Goal: Task Accomplishment & Management: Complete application form

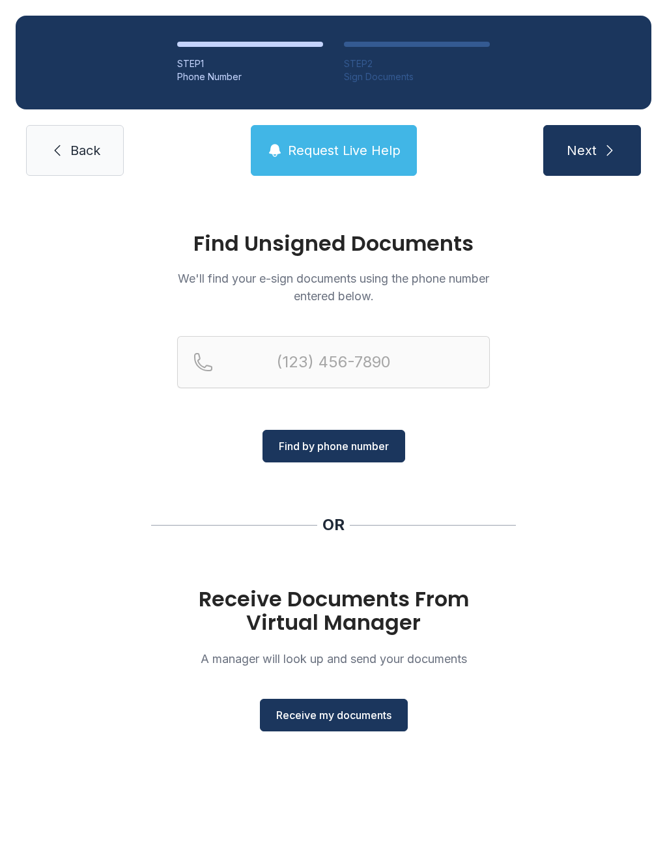
click at [342, 717] on span "Receive my documents" at bounding box center [333, 715] width 115 height 16
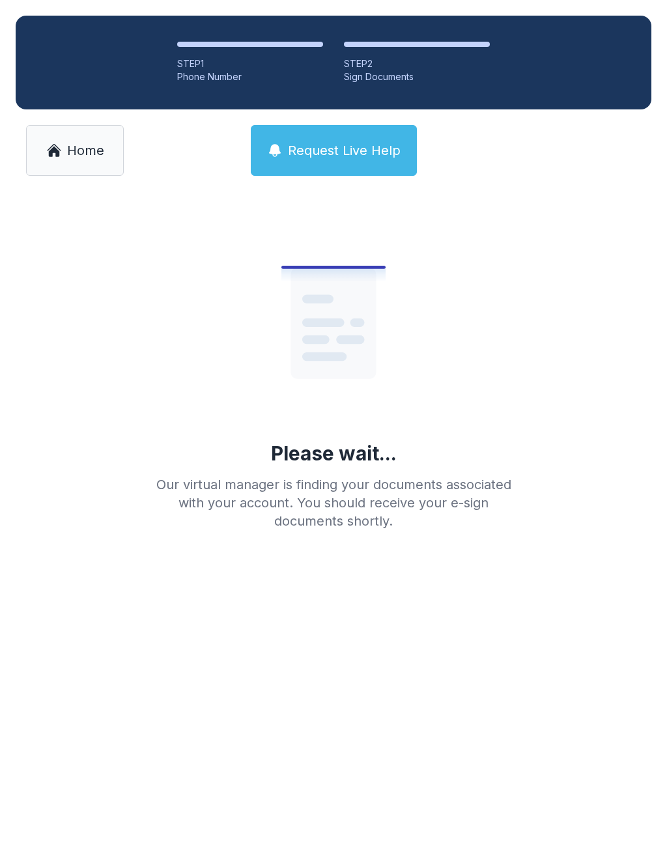
click at [89, 161] on link "Home" at bounding box center [75, 150] width 98 height 51
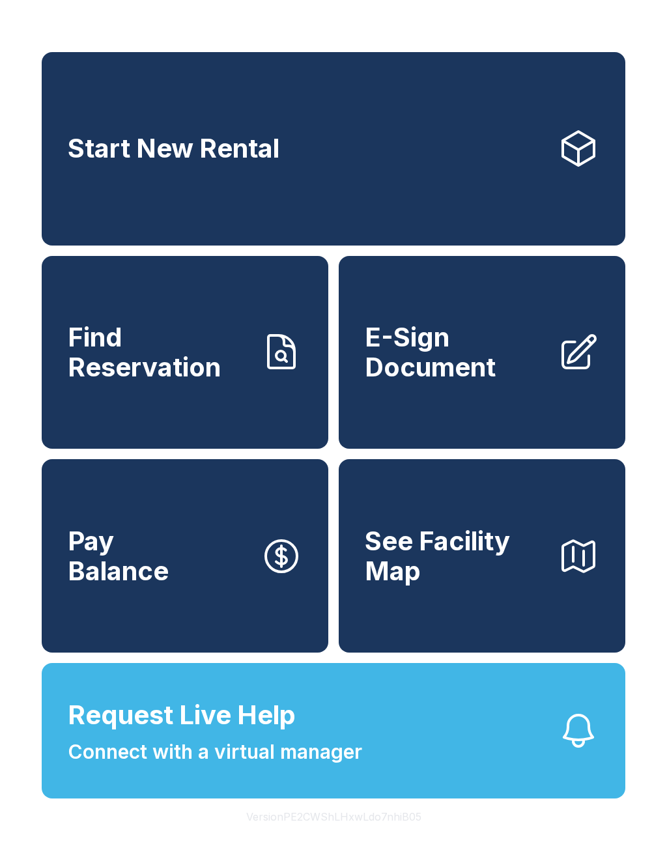
click at [459, 382] on span "E-Sign Document" at bounding box center [456, 351] width 182 height 59
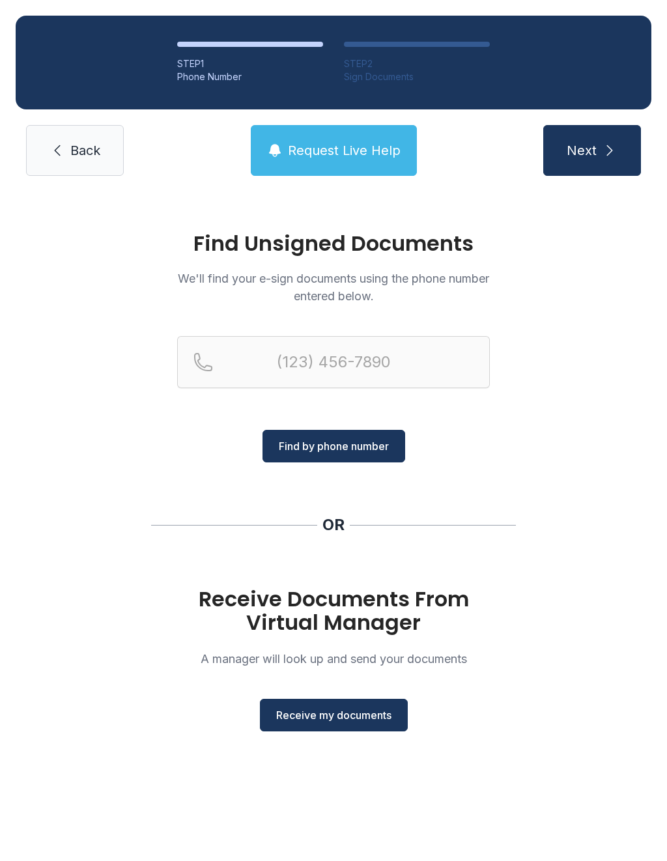
click at [342, 704] on button "Receive my documents" at bounding box center [334, 715] width 148 height 33
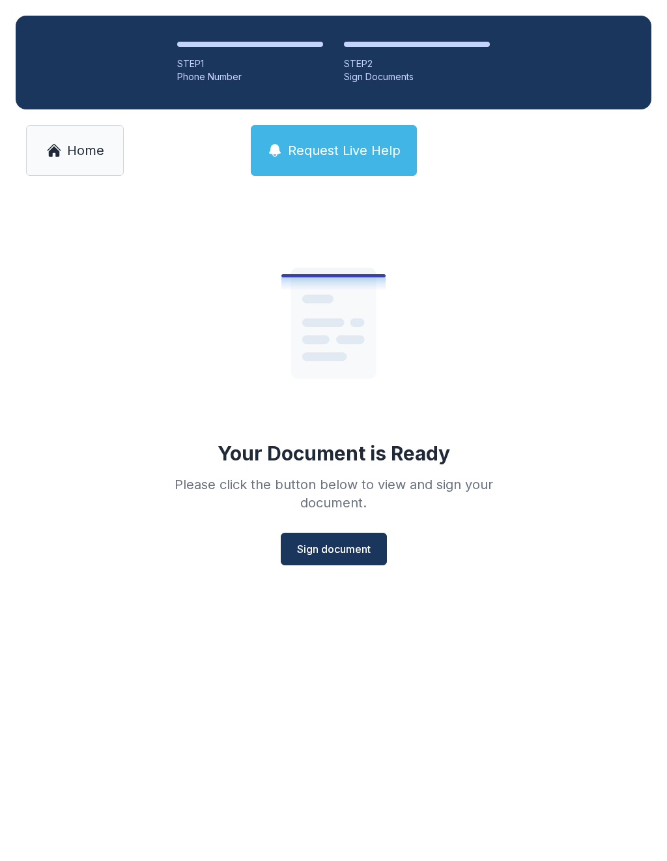
click at [366, 559] on button "Sign document" at bounding box center [334, 549] width 106 height 33
click at [357, 549] on span "Sign document" at bounding box center [334, 549] width 74 height 16
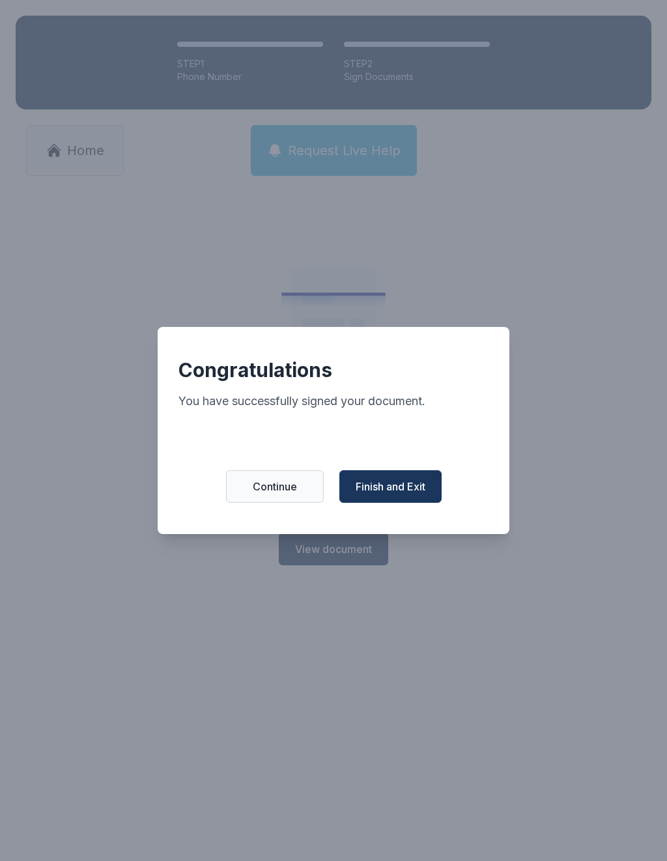
click at [400, 489] on span "Finish and Exit" at bounding box center [391, 487] width 70 height 16
